Goal: Information Seeking & Learning: Learn about a topic

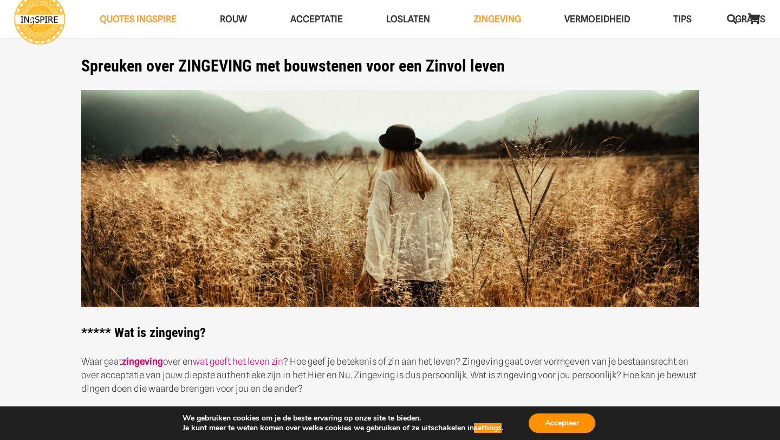
click at [645, 327] on h2 "**** * Wat is zingeving?" at bounding box center [390, 215] width 618 height 251
click at [758, 331] on section "Spreuken over ZINGEVING met bouwstenen voor een Zinvol leven **** * Wat is zing…" at bounding box center [390, 403] width 780 height 806
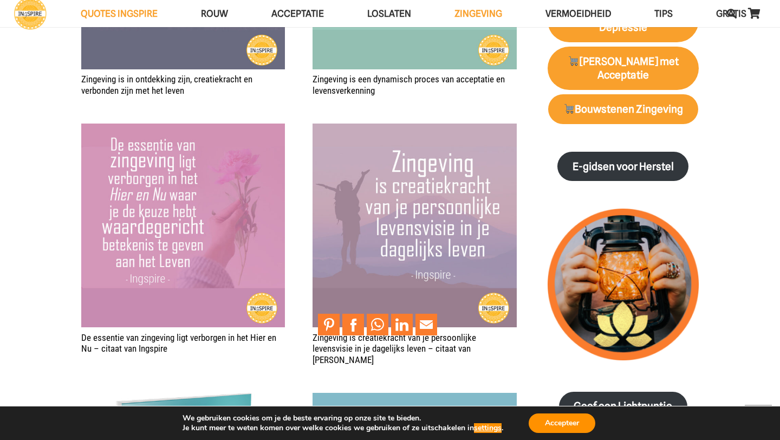
scroll to position [1463, 0]
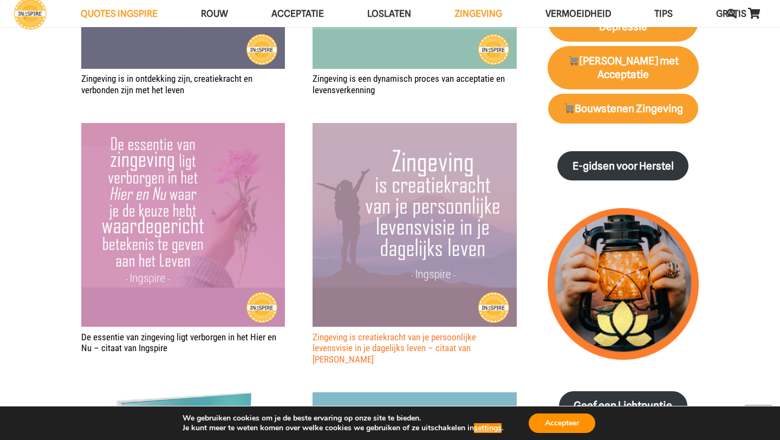
click at [314, 350] on link "Zingeving is creatiekracht van je persoonlijke levensvisie in je dagelijks leve…" at bounding box center [395, 348] width 164 height 33
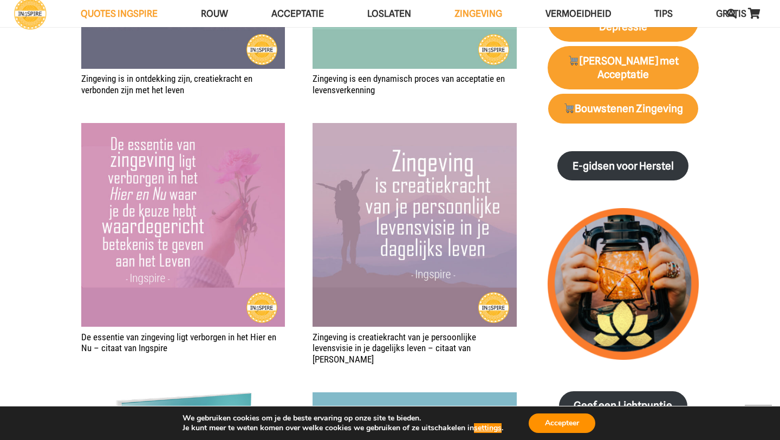
drag, startPoint x: 506, startPoint y: 365, endPoint x: 308, endPoint y: 352, distance: 198.3
click at [308, 352] on div "Je kunt eenvoudig één zijn met alles en alles is één met jou © Ingspire Zingevi…" at bounding box center [299, 114] width 436 height 1511
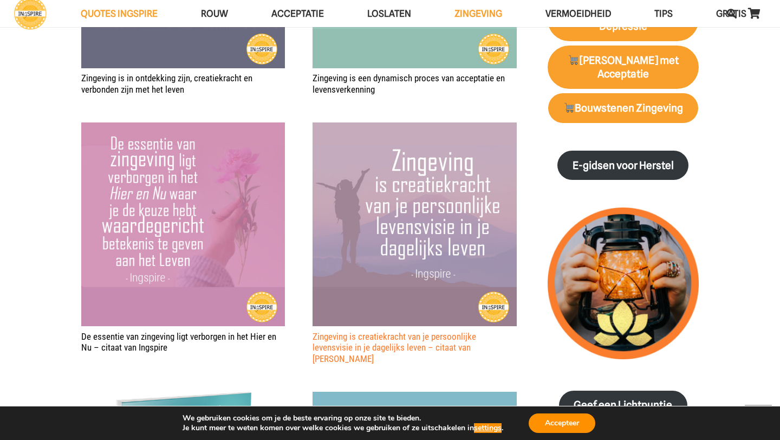
drag, startPoint x: 507, startPoint y: 363, endPoint x: 314, endPoint y: 356, distance: 193.0
click at [314, 356] on h2 "Zingeving is creatiekracht van je persoonlijke levensvisie in je dagelijks leve…" at bounding box center [415, 347] width 204 height 33
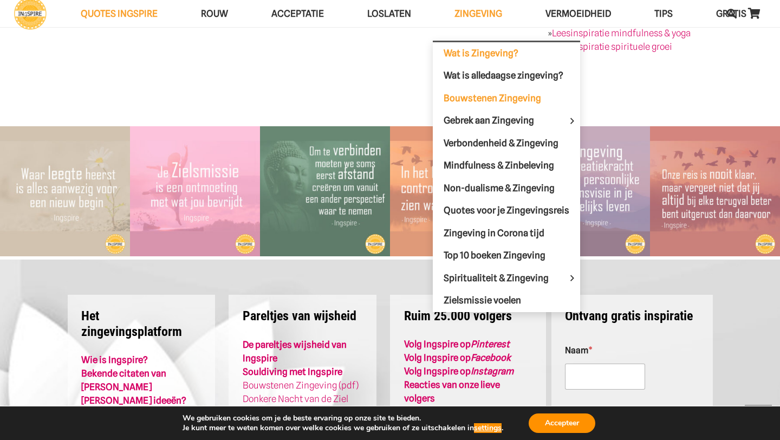
scroll to position [2751, 0]
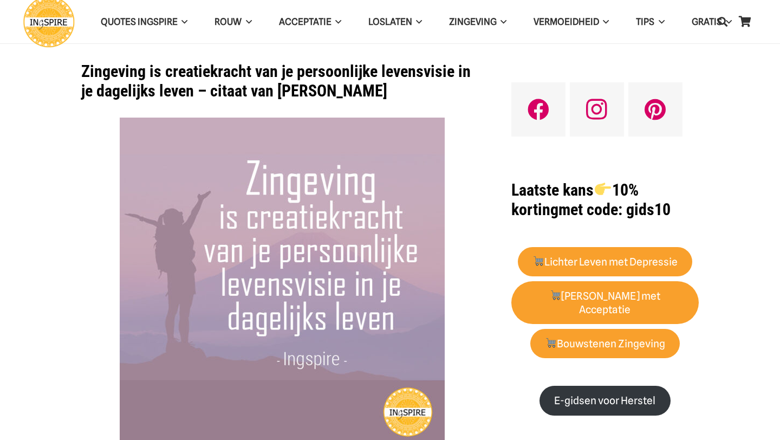
click at [315, 352] on img at bounding box center [282, 280] width 325 height 325
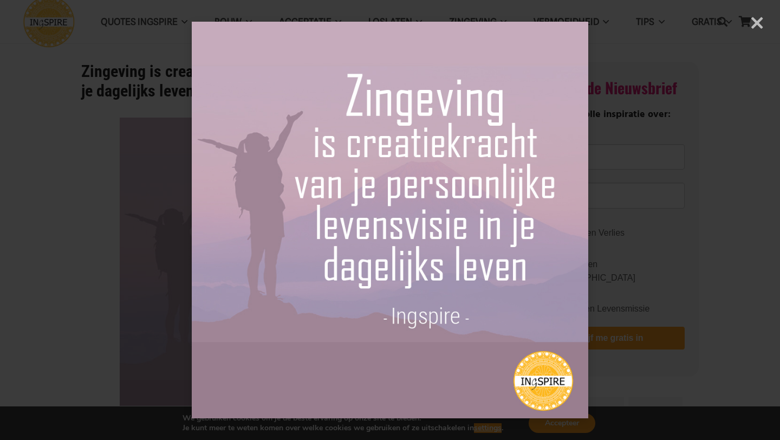
click at [755, 23] on div "× Loading..." at bounding box center [390, 220] width 780 height 440
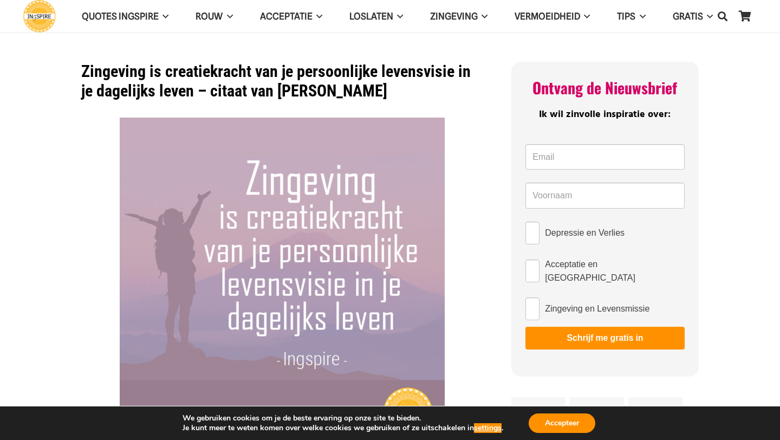
scroll to position [2, 0]
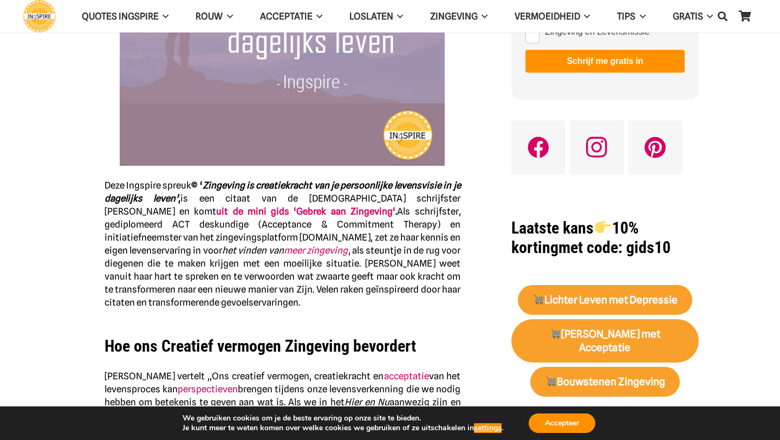
scroll to position [305, 0]
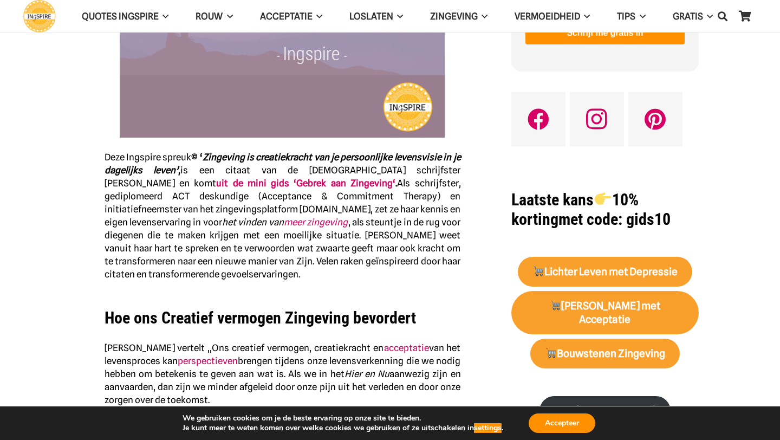
drag, startPoint x: 206, startPoint y: 155, endPoint x: 450, endPoint y: 163, distance: 244.0
click at [450, 163] on p "Deze Ingspire spreuk © ‘ Zingeving is creatiekracht van je persoonlijke levensv…" at bounding box center [283, 47] width 357 height 468
